Goal: Register for event/course

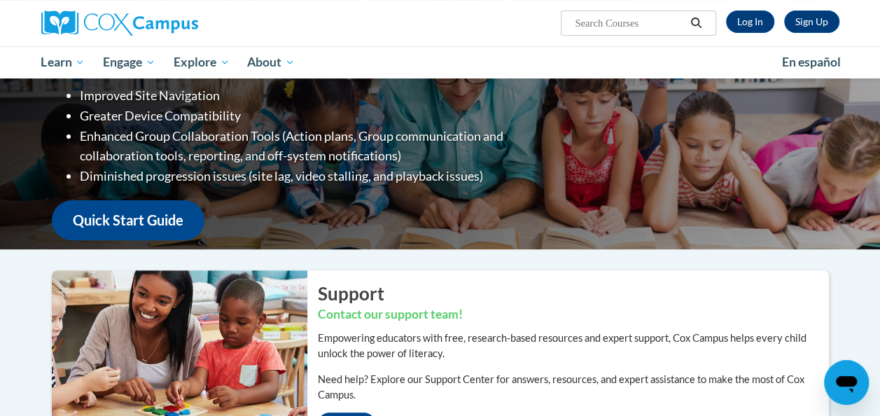
scroll to position [108, 0]
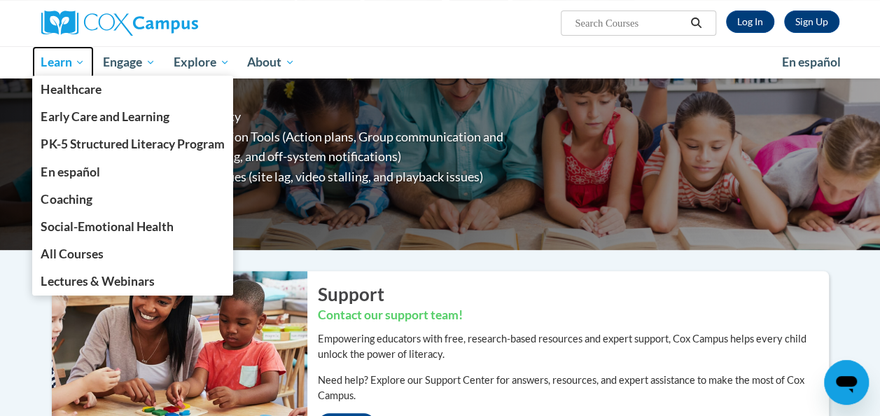
click at [64, 65] on span "Learn" at bounding box center [63, 62] width 44 height 17
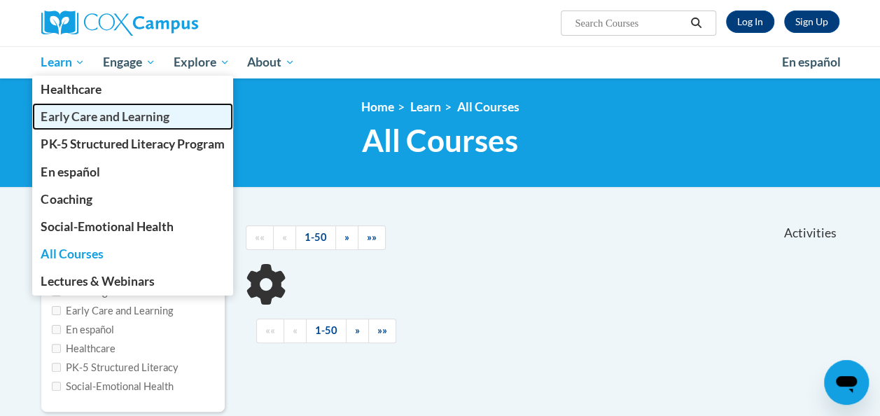
click at [62, 117] on span "Early Care and Learning" at bounding box center [105, 116] width 128 height 15
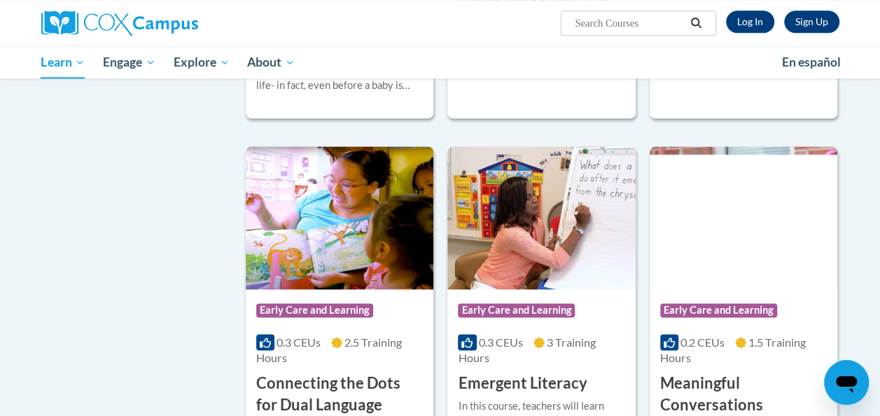
scroll to position [724, 0]
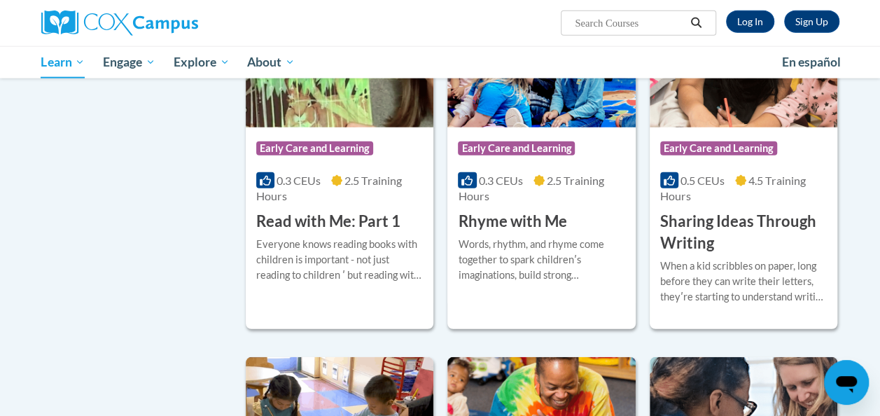
scroll to position [1712, 0]
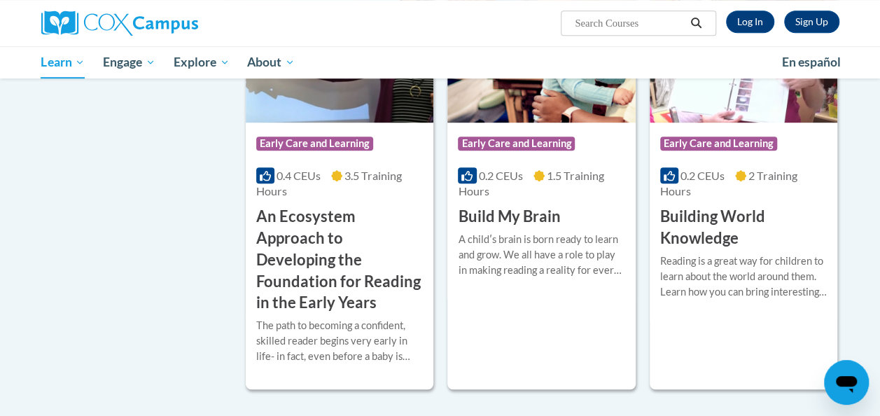
scroll to position [423, 0]
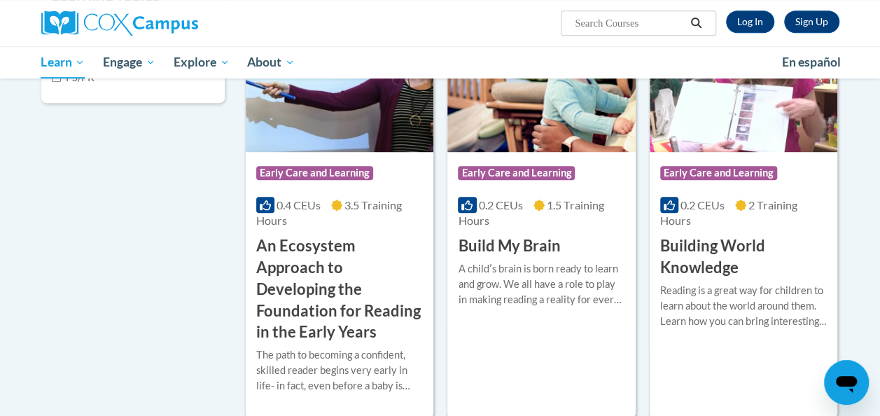
click at [522, 132] on img at bounding box center [541, 80] width 188 height 143
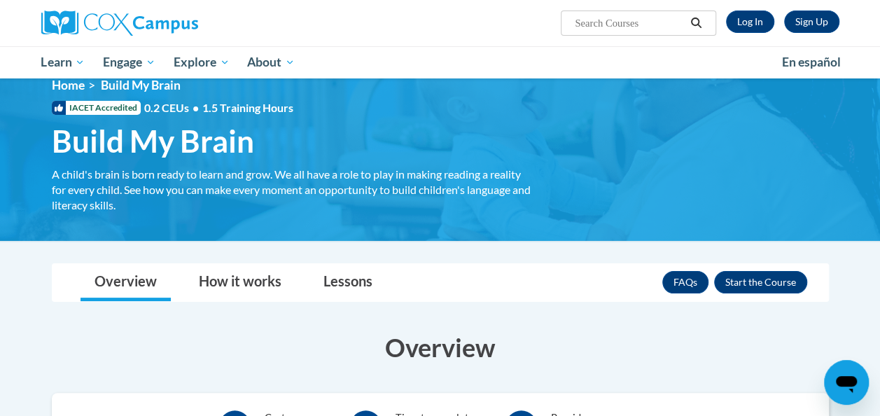
scroll to position [21, 0]
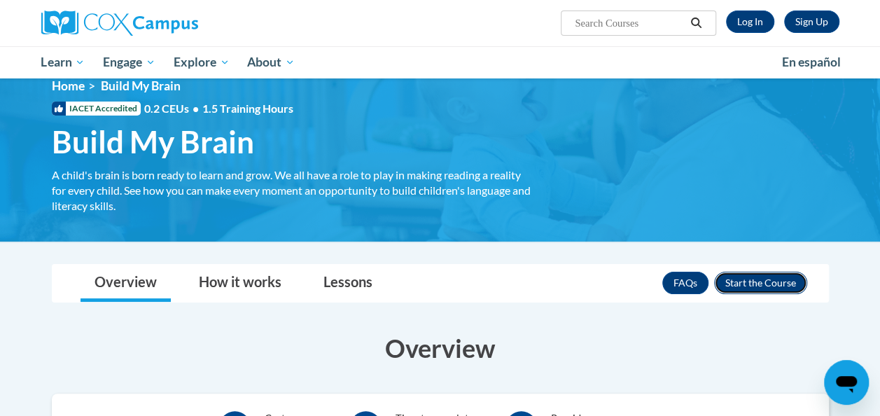
click at [742, 280] on button "Enroll" at bounding box center [760, 283] width 93 height 22
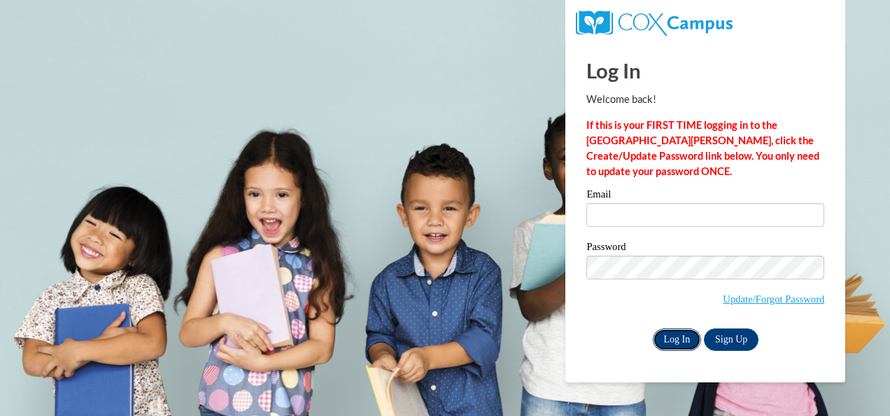
click at [663, 343] on input "Log In" at bounding box center [677, 339] width 49 height 22
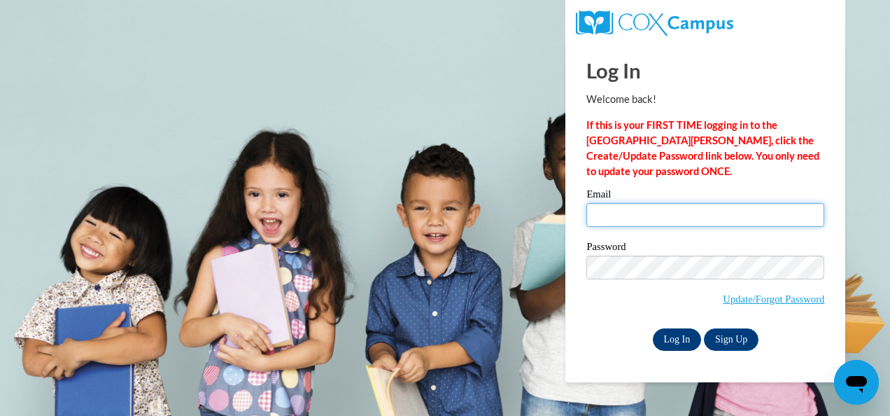
type input "[EMAIL_ADDRESS][DOMAIN_NAME]"
